Goal: Contribute content: Contribute content

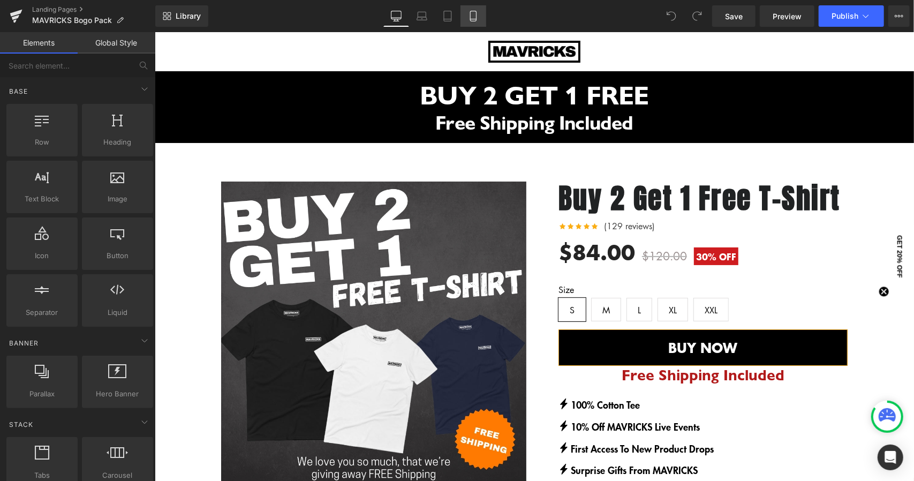
click at [479, 11] on link "Mobile" at bounding box center [473, 15] width 26 height 21
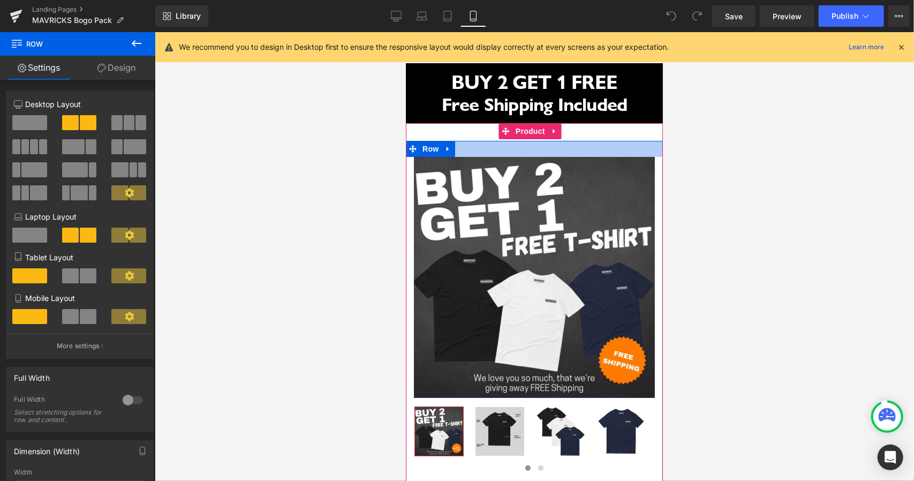
drag, startPoint x: 518, startPoint y: 148, endPoint x: 491, endPoint y: 146, distance: 26.9
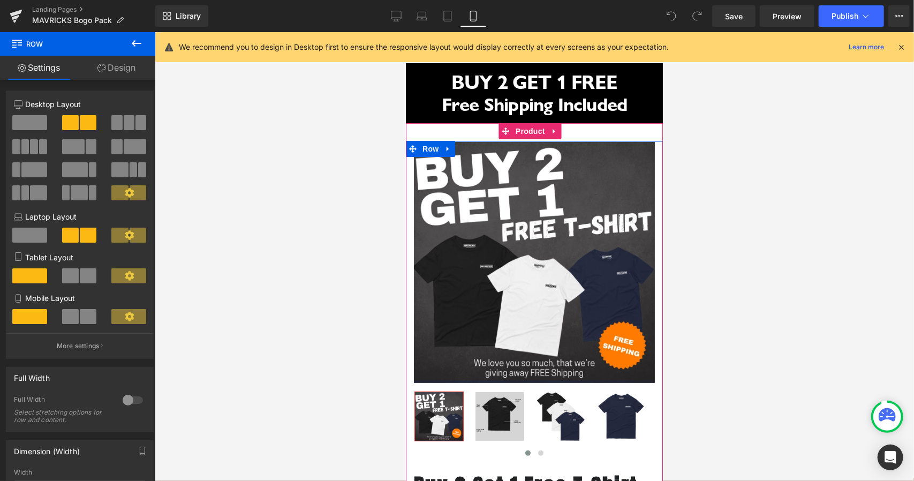
drag, startPoint x: 488, startPoint y: 148, endPoint x: 493, endPoint y: 133, distance: 15.7
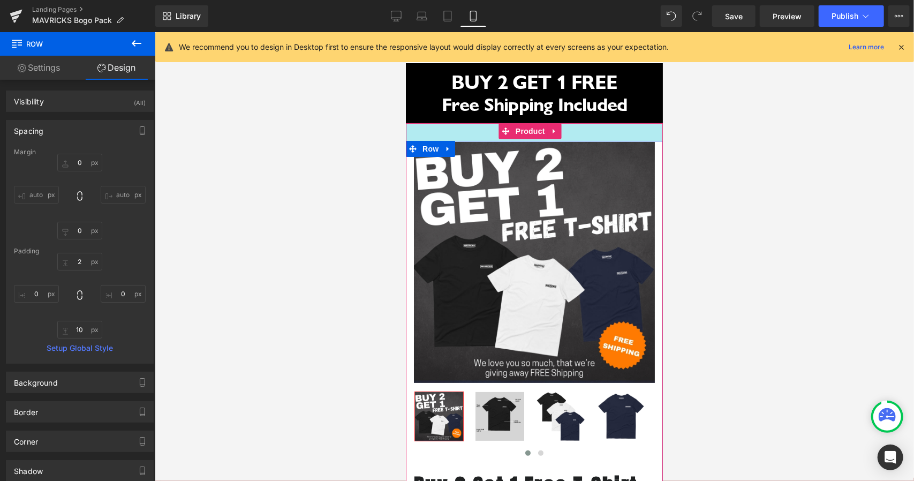
click at [473, 128] on div "33px" at bounding box center [533, 132] width 257 height 18
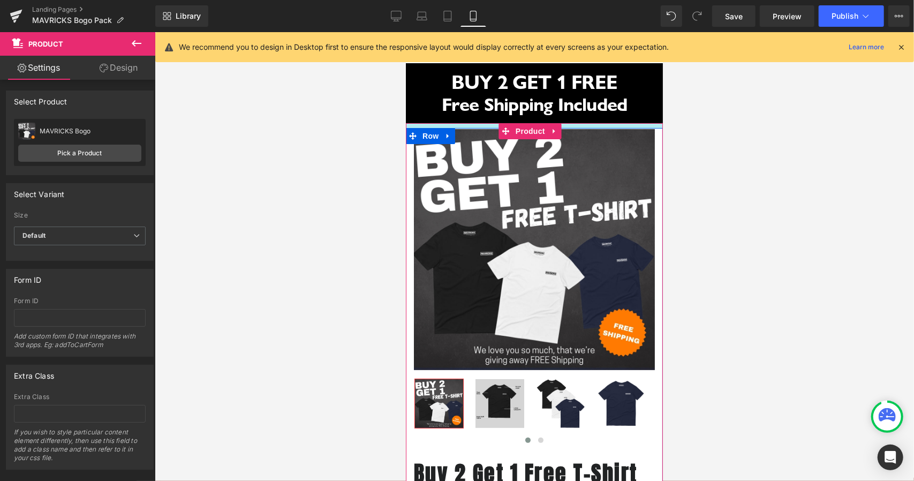
drag, startPoint x: 474, startPoint y: 133, endPoint x: 477, endPoint y: 120, distance: 13.1
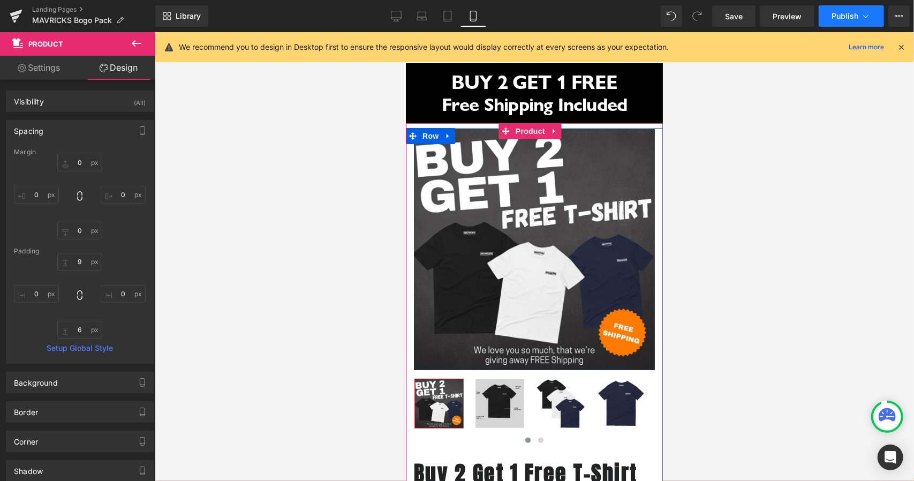
click at [855, 12] on span "Publish" at bounding box center [844, 16] width 27 height 9
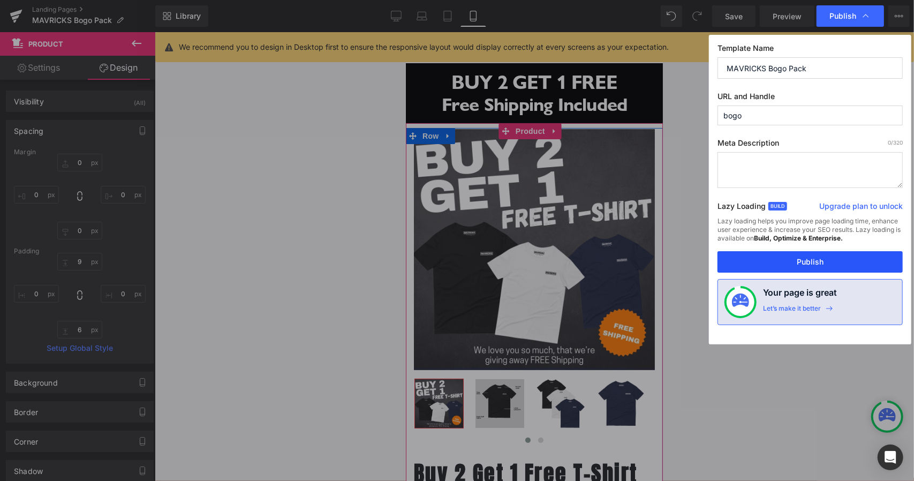
click at [810, 265] on button "Publish" at bounding box center [809, 261] width 185 height 21
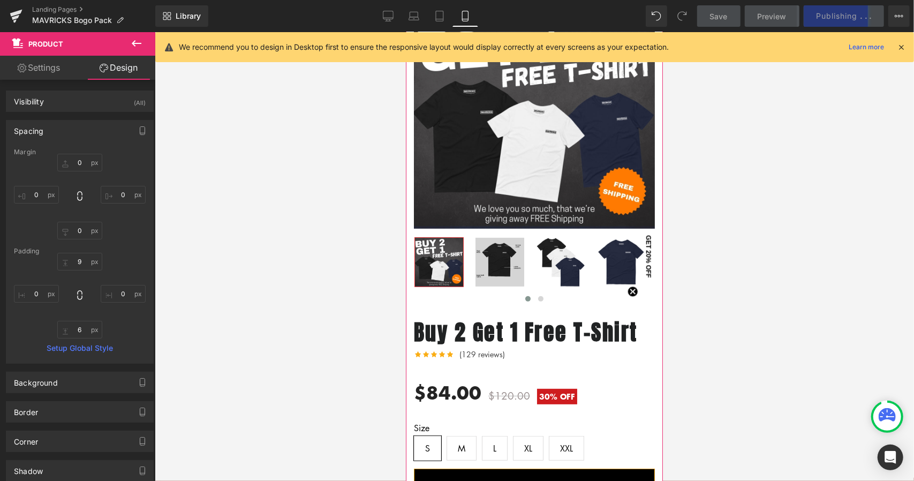
scroll to position [161, 0]
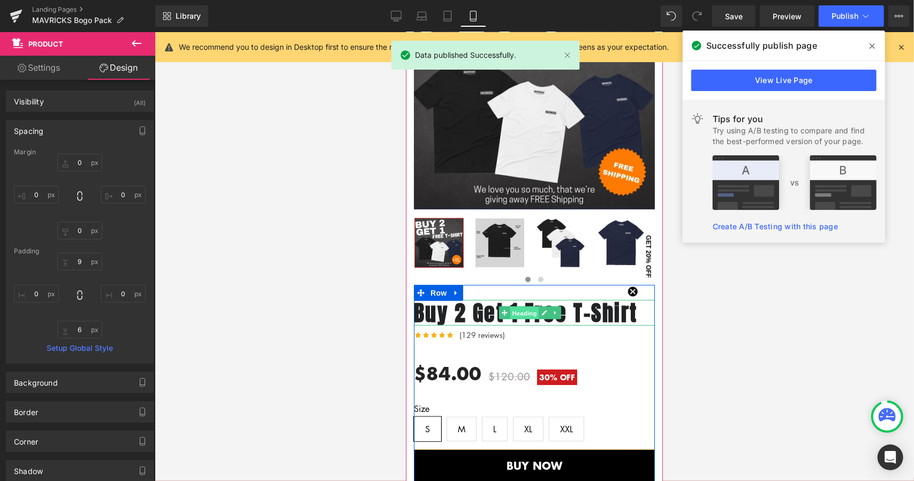
click at [526, 306] on span "Heading" at bounding box center [524, 312] width 29 height 13
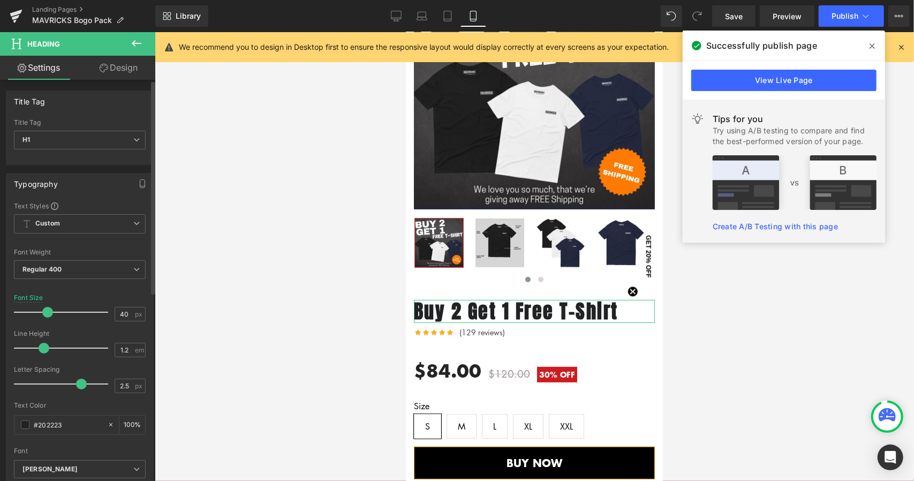
click at [47, 312] on span at bounding box center [47, 312] width 11 height 11
click at [855, 12] on span "Publish" at bounding box center [844, 16] width 27 height 9
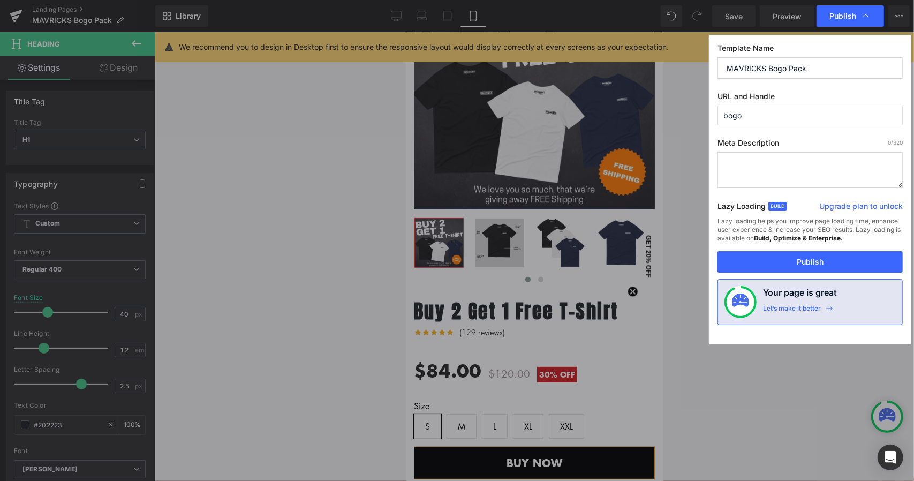
click at [855, 12] on span "Publish" at bounding box center [842, 16] width 27 height 10
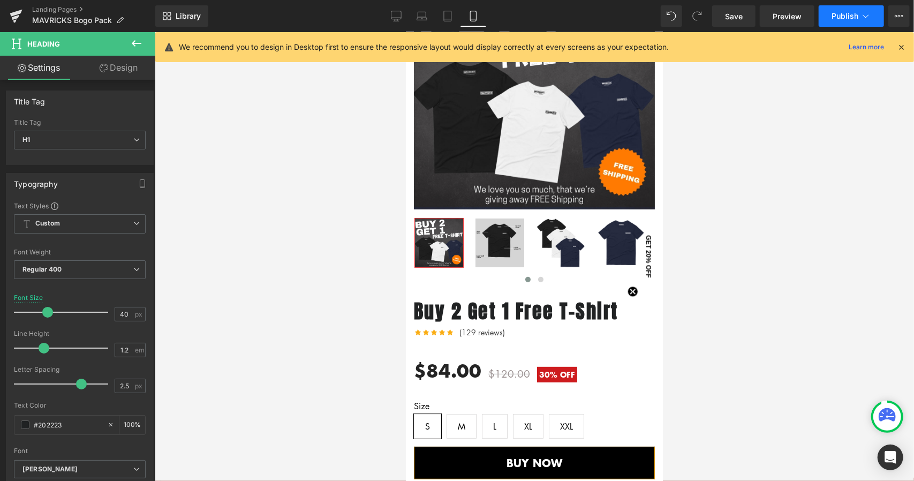
click at [855, 13] on span "Publish" at bounding box center [844, 16] width 27 height 9
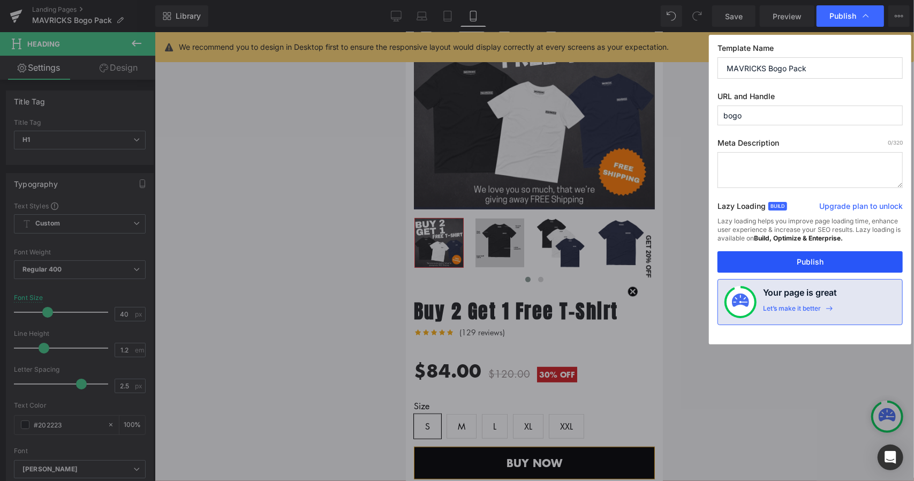
click at [795, 265] on button "Publish" at bounding box center [809, 261] width 185 height 21
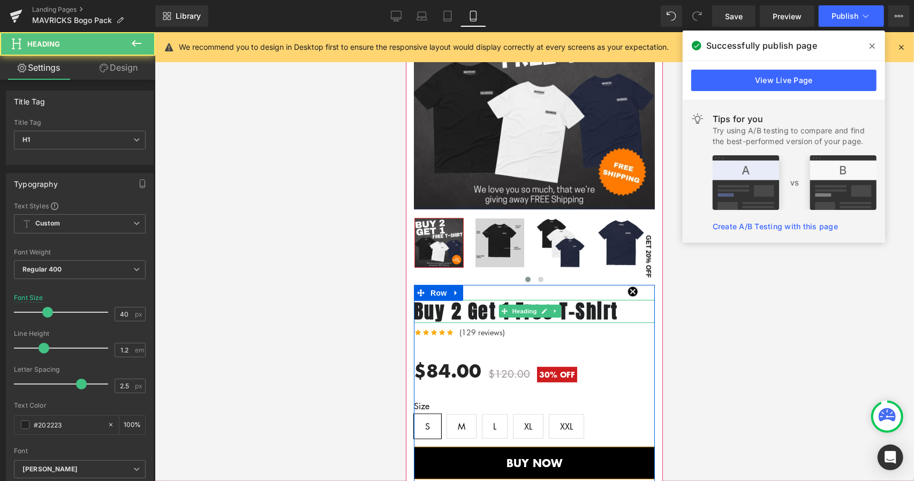
click at [613, 299] on b "Buy 2 Get 1 Free T-Shirt" at bounding box center [515, 310] width 204 height 29
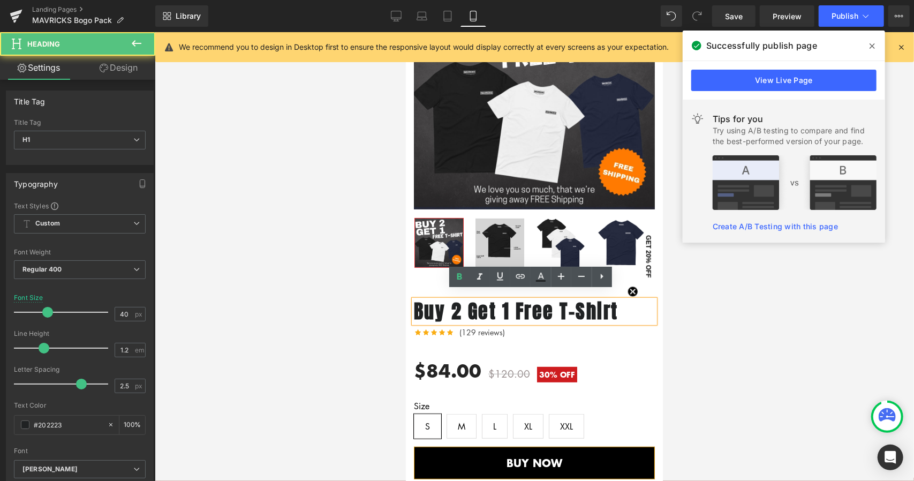
click at [623, 299] on h1 "Buy 2 Get 1 Free T-Shirt" at bounding box center [533, 310] width 241 height 23
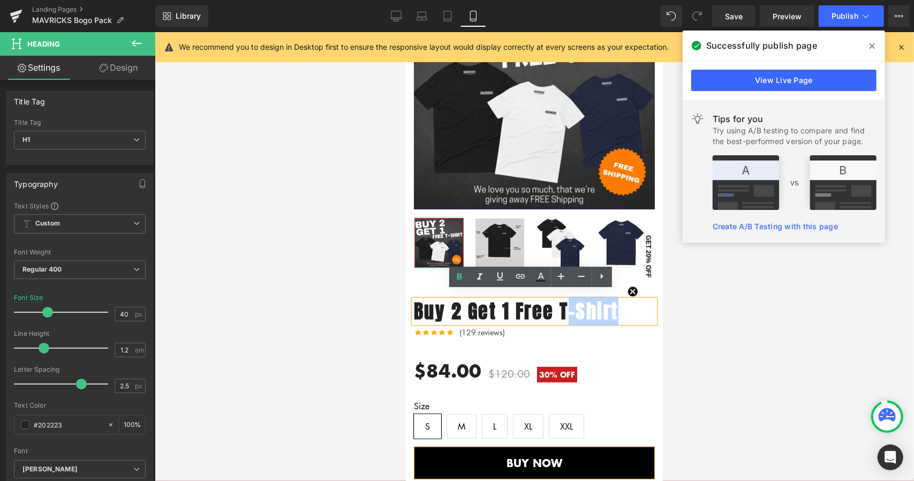
drag, startPoint x: 623, startPoint y: 299, endPoint x: 568, endPoint y: 302, distance: 54.7
click at [568, 302] on h1 "Buy 2 Get 1 Free T-Shirt" at bounding box center [533, 310] width 241 height 23
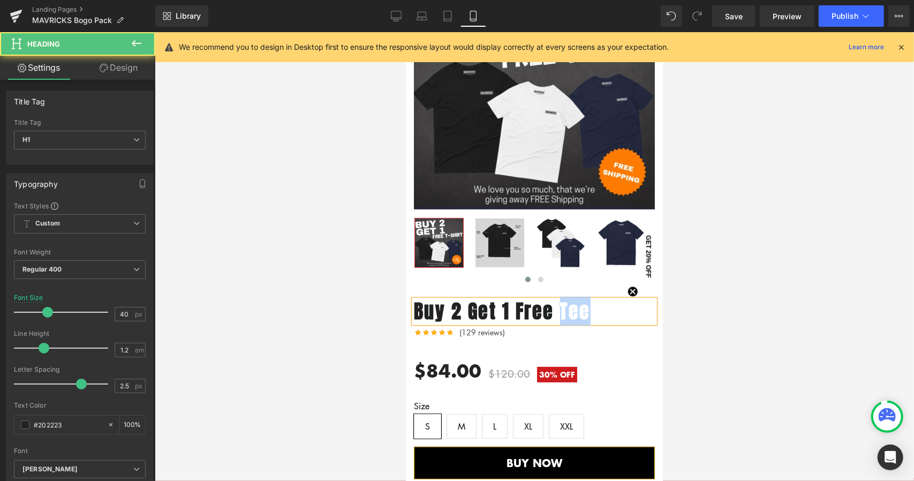
drag, startPoint x: 607, startPoint y: 300, endPoint x: 562, endPoint y: 303, distance: 45.6
click at [562, 303] on h1 "Buy 2 Get 1 Free Tee" at bounding box center [533, 310] width 241 height 23
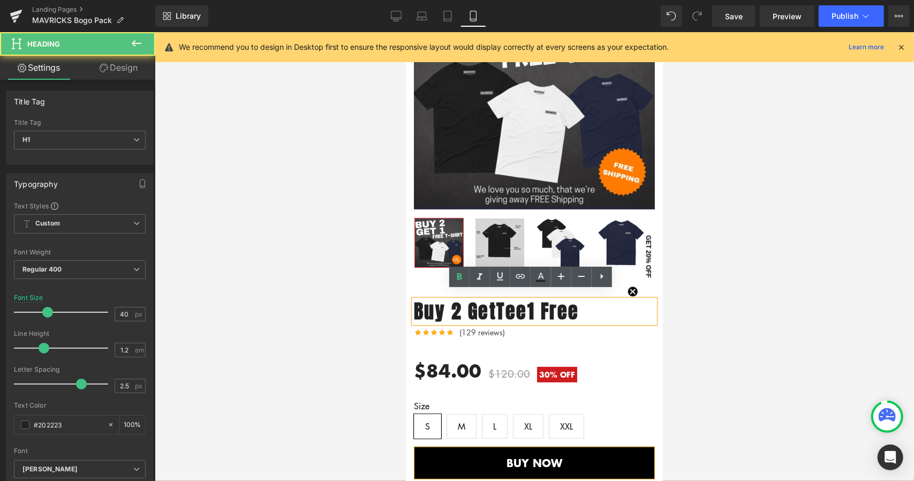
click at [571, 301] on b "1 Free" at bounding box center [553, 310] width 52 height 29
drag, startPoint x: 591, startPoint y: 301, endPoint x: 466, endPoint y: 297, distance: 124.8
click at [466, 299] on h1 "Buy 2 Get Tee 1 Free" at bounding box center [533, 310] width 241 height 23
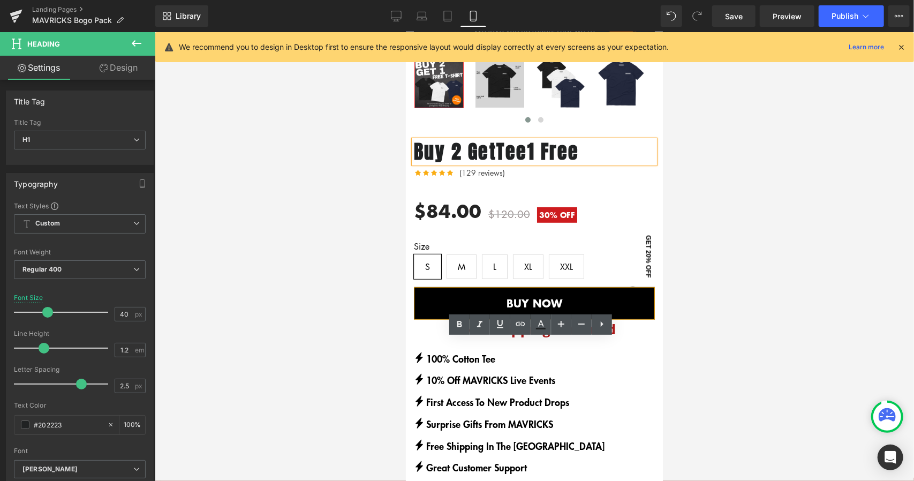
scroll to position [321, 0]
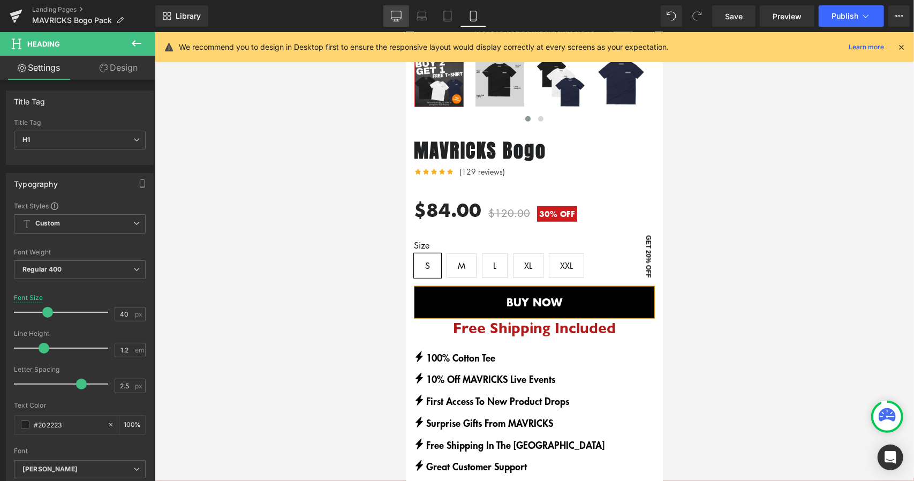
click at [396, 11] on icon at bounding box center [396, 16] width 11 height 11
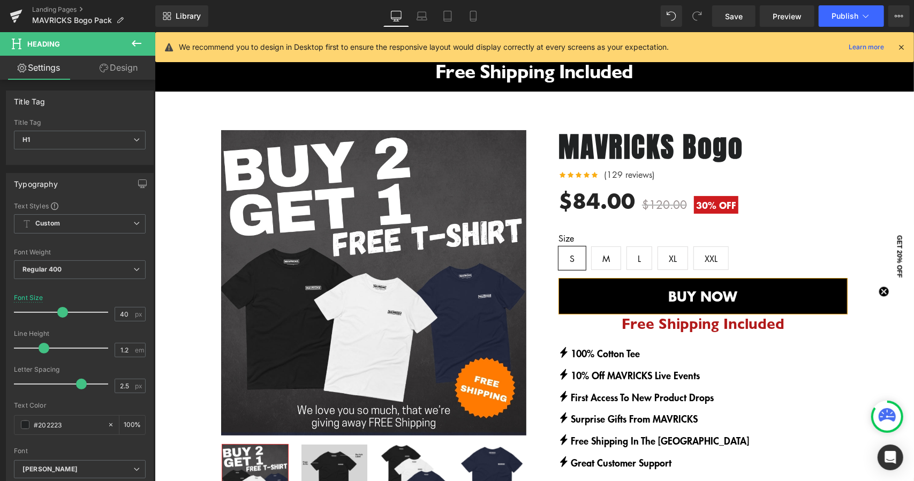
scroll to position [51, 0]
click at [845, 17] on span "Publish" at bounding box center [844, 16] width 27 height 9
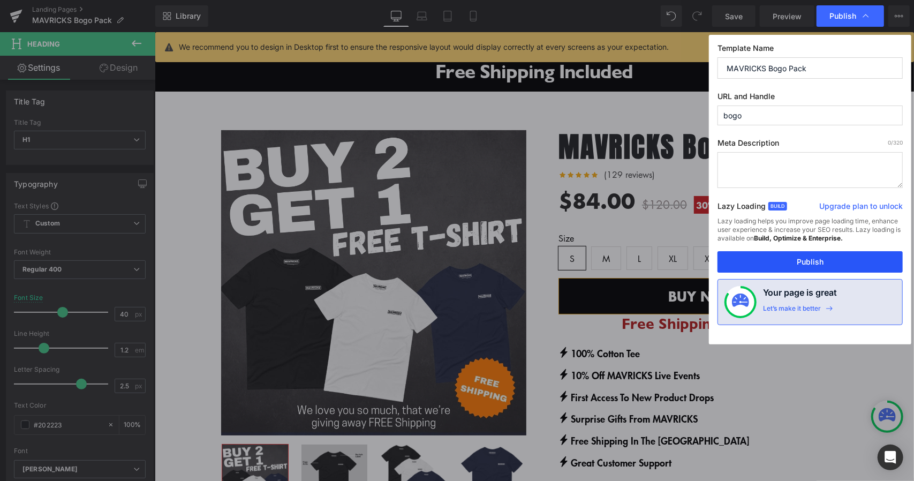
click at [819, 265] on button "Publish" at bounding box center [809, 261] width 185 height 21
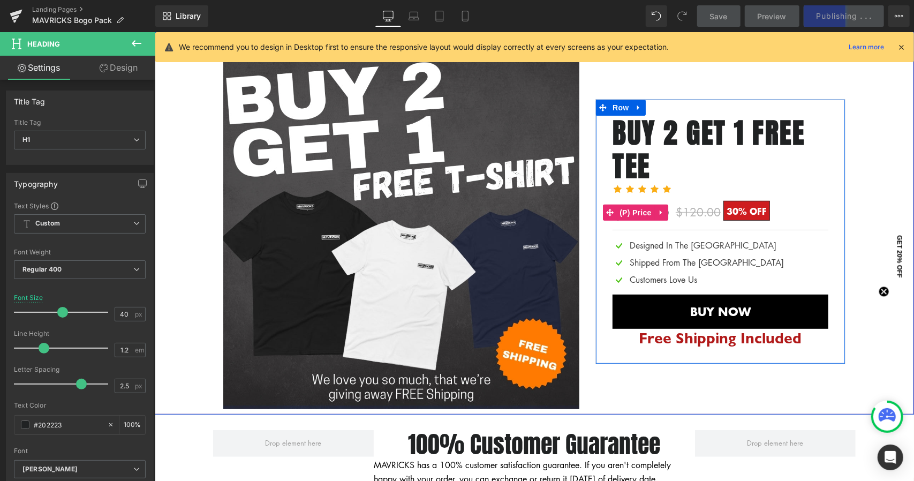
scroll to position [2888, 0]
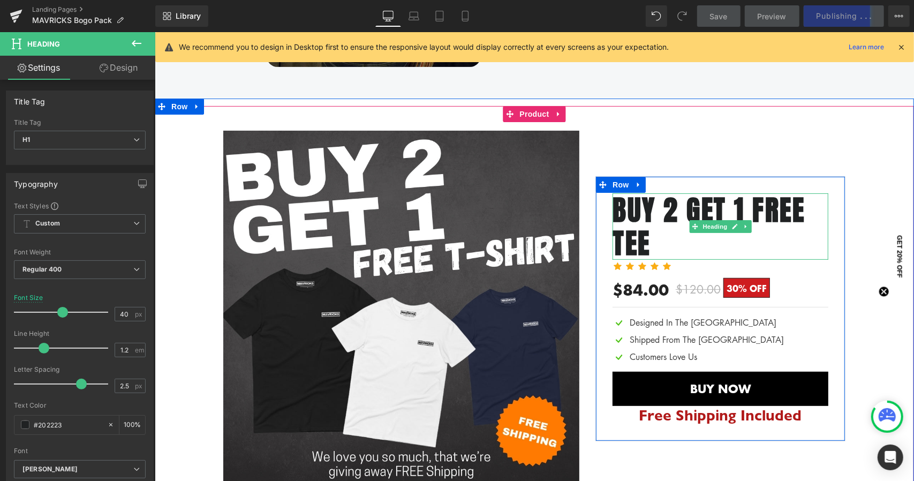
click at [697, 204] on b "BUY 2 GET 1 FREE TEE" at bounding box center [708, 225] width 192 height 75
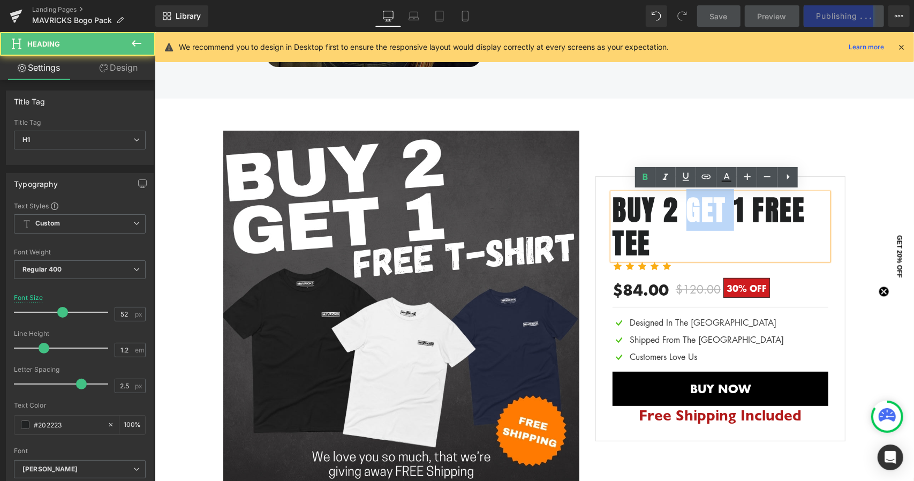
click at [697, 204] on b "BUY 2 GET 1 FREE TEE" at bounding box center [708, 225] width 192 height 75
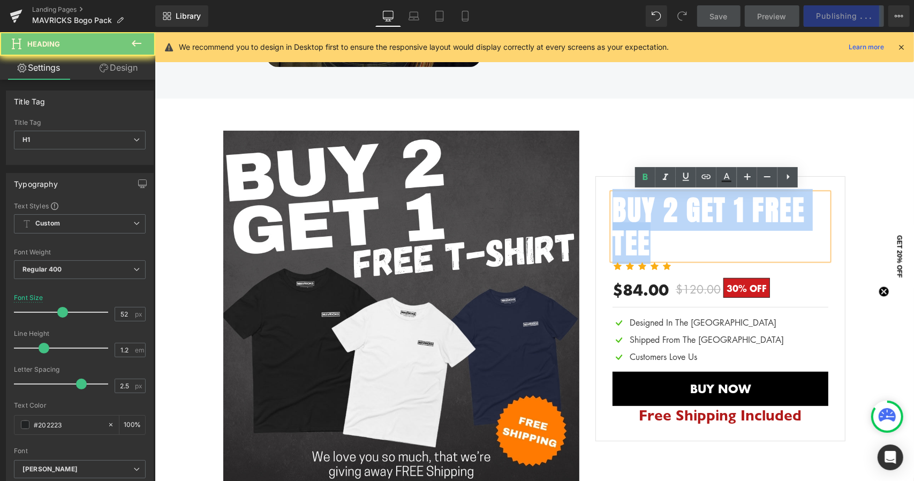
click at [697, 204] on b "BUY 2 GET 1 FREE TEE" at bounding box center [708, 225] width 192 height 75
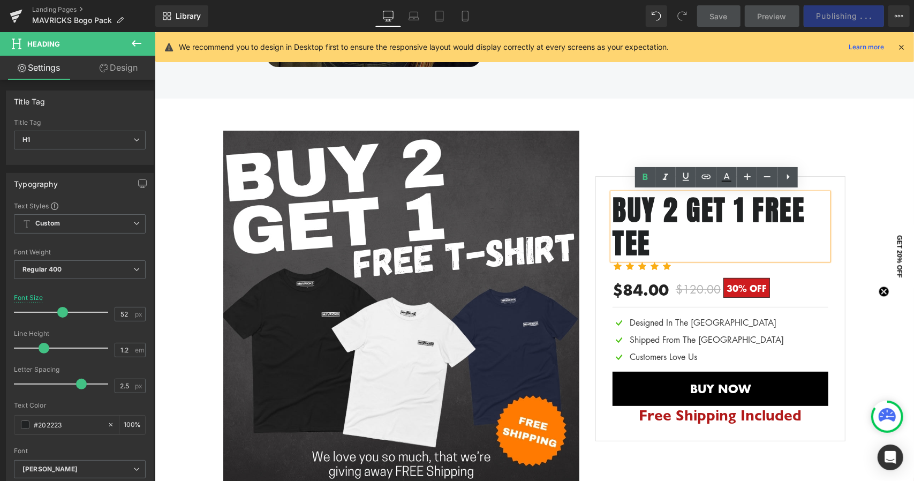
scroll to position [2904, 0]
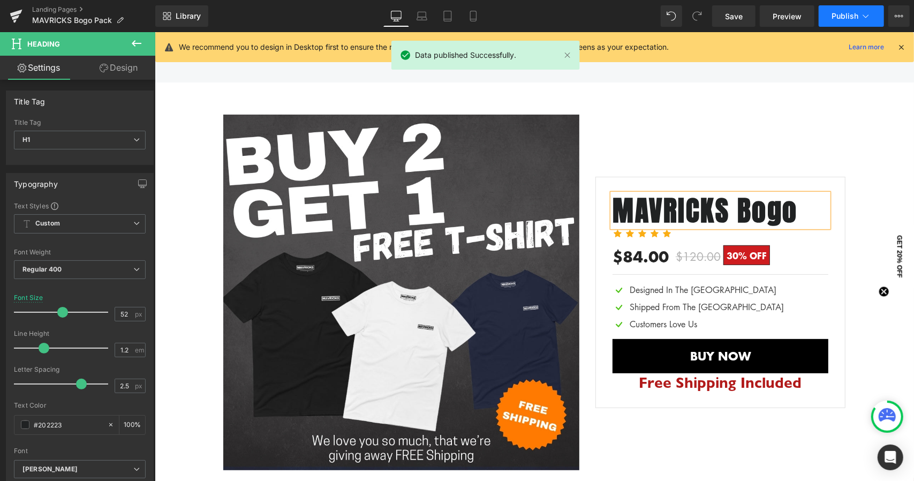
click at [847, 12] on span "Publish" at bounding box center [844, 16] width 27 height 9
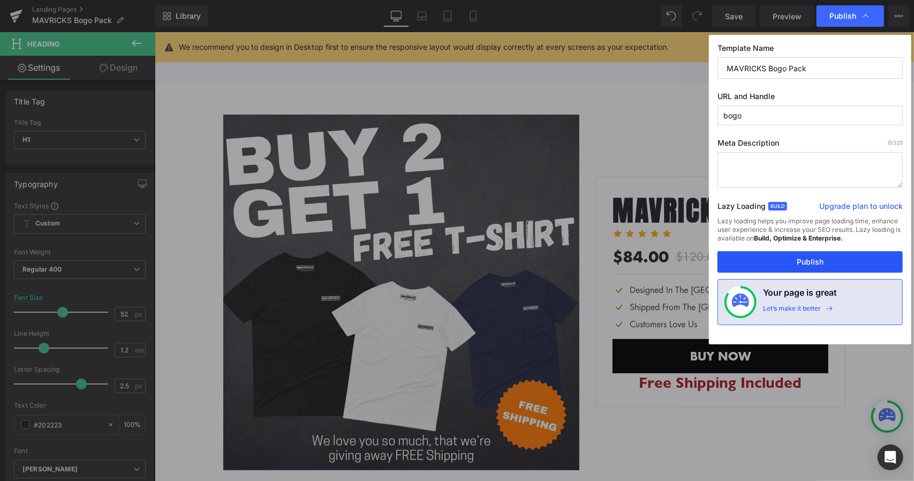
click at [779, 265] on button "Publish" at bounding box center [809, 261] width 185 height 21
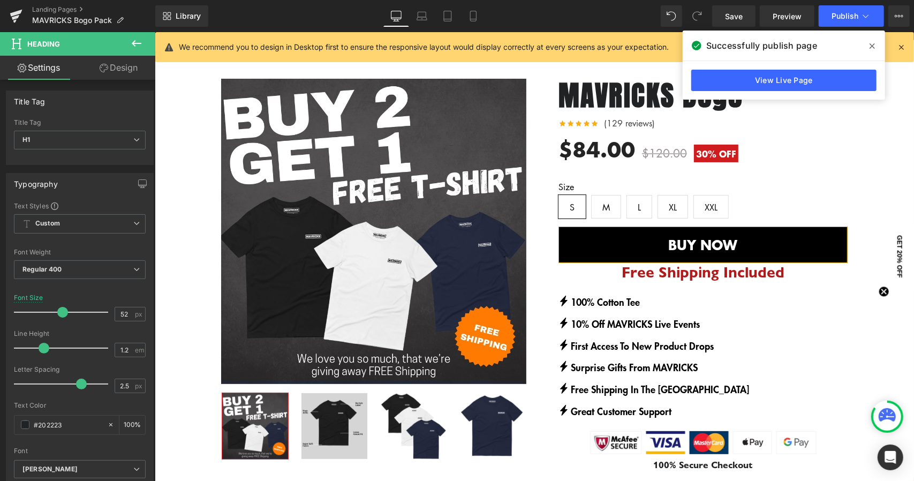
scroll to position [64, 0]
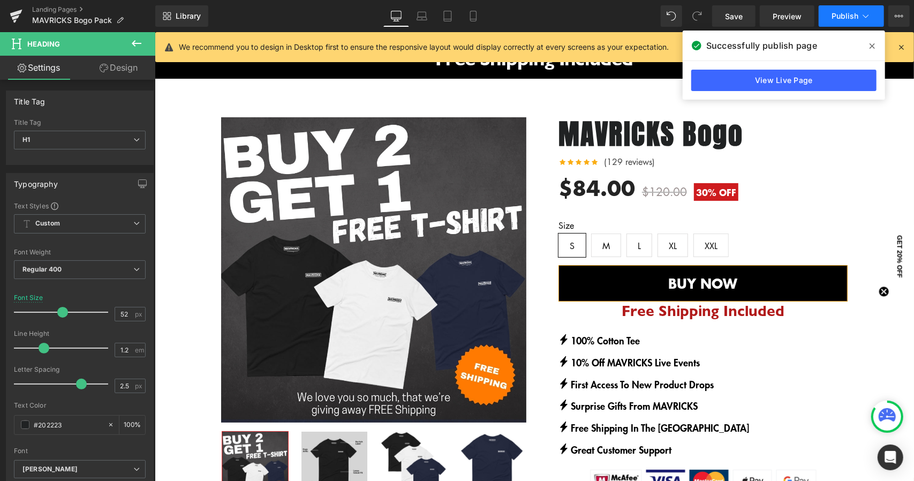
click at [851, 16] on span "Publish" at bounding box center [844, 16] width 27 height 9
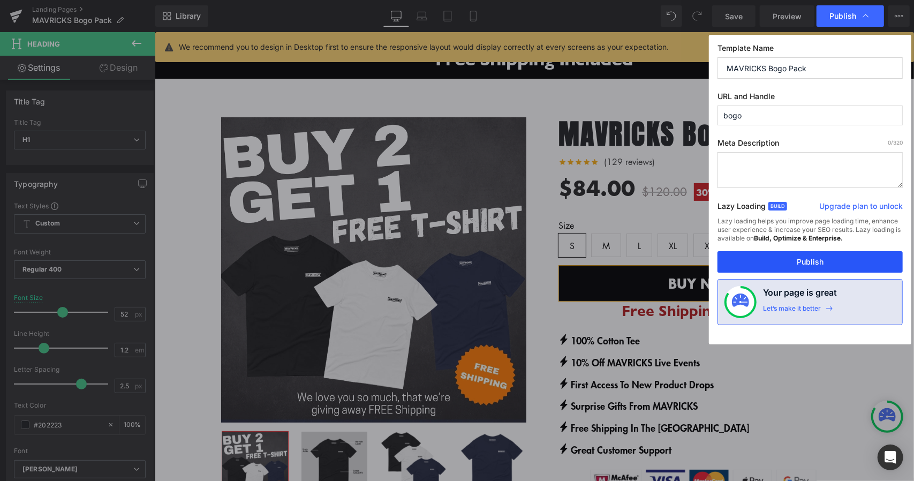
click at [793, 264] on button "Publish" at bounding box center [809, 261] width 185 height 21
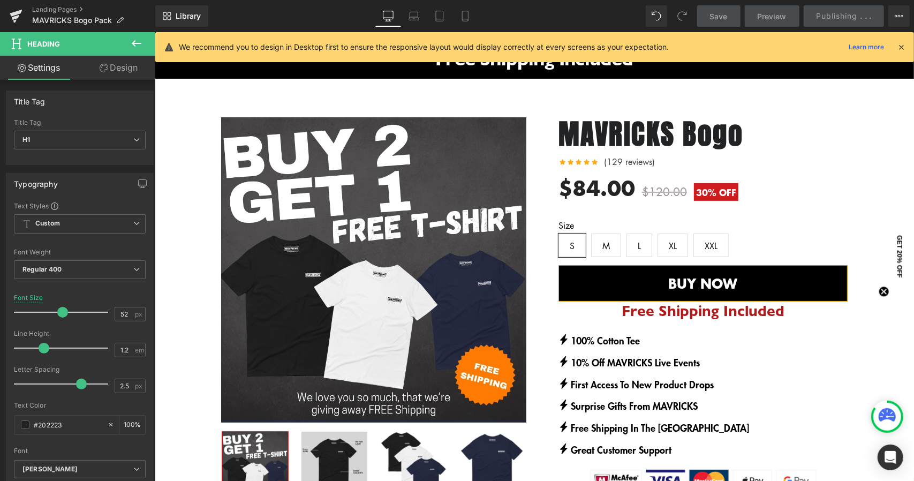
click at [903, 44] on icon at bounding box center [901, 47] width 10 height 10
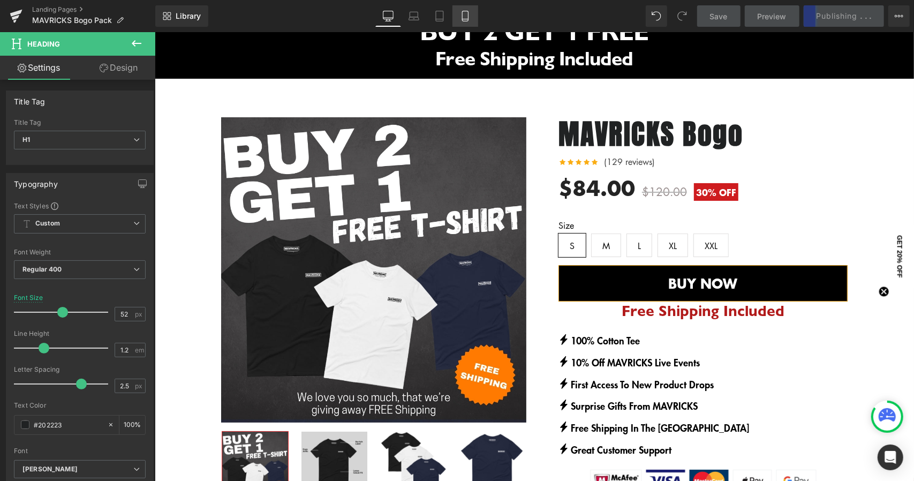
click at [472, 20] on link "Mobile" at bounding box center [465, 15] width 26 height 21
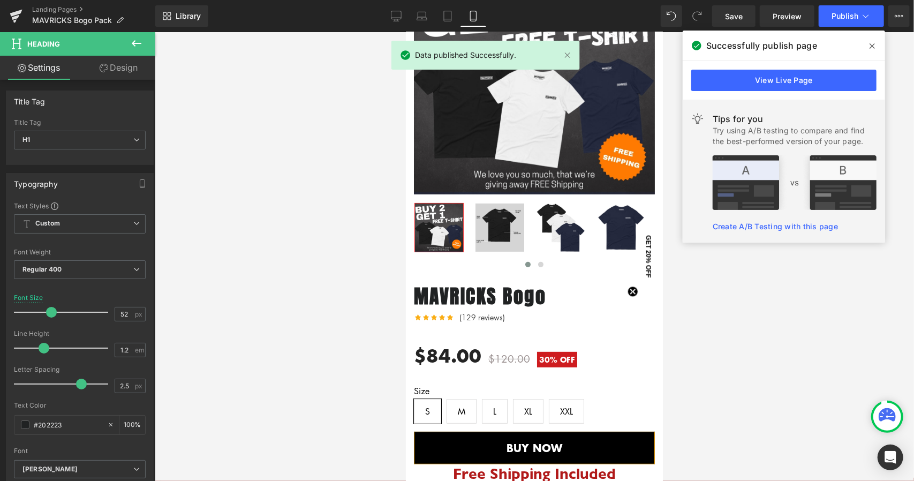
scroll to position [0, 0]
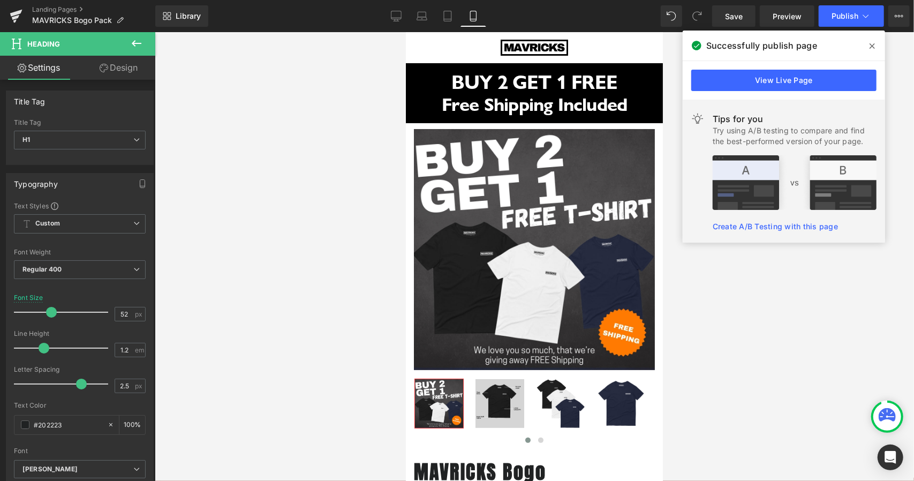
click at [568, 51] on div at bounding box center [485, 56] width 188 height 30
click at [399, 19] on icon at bounding box center [396, 16] width 11 height 11
